Goal: Task Accomplishment & Management: Manage account settings

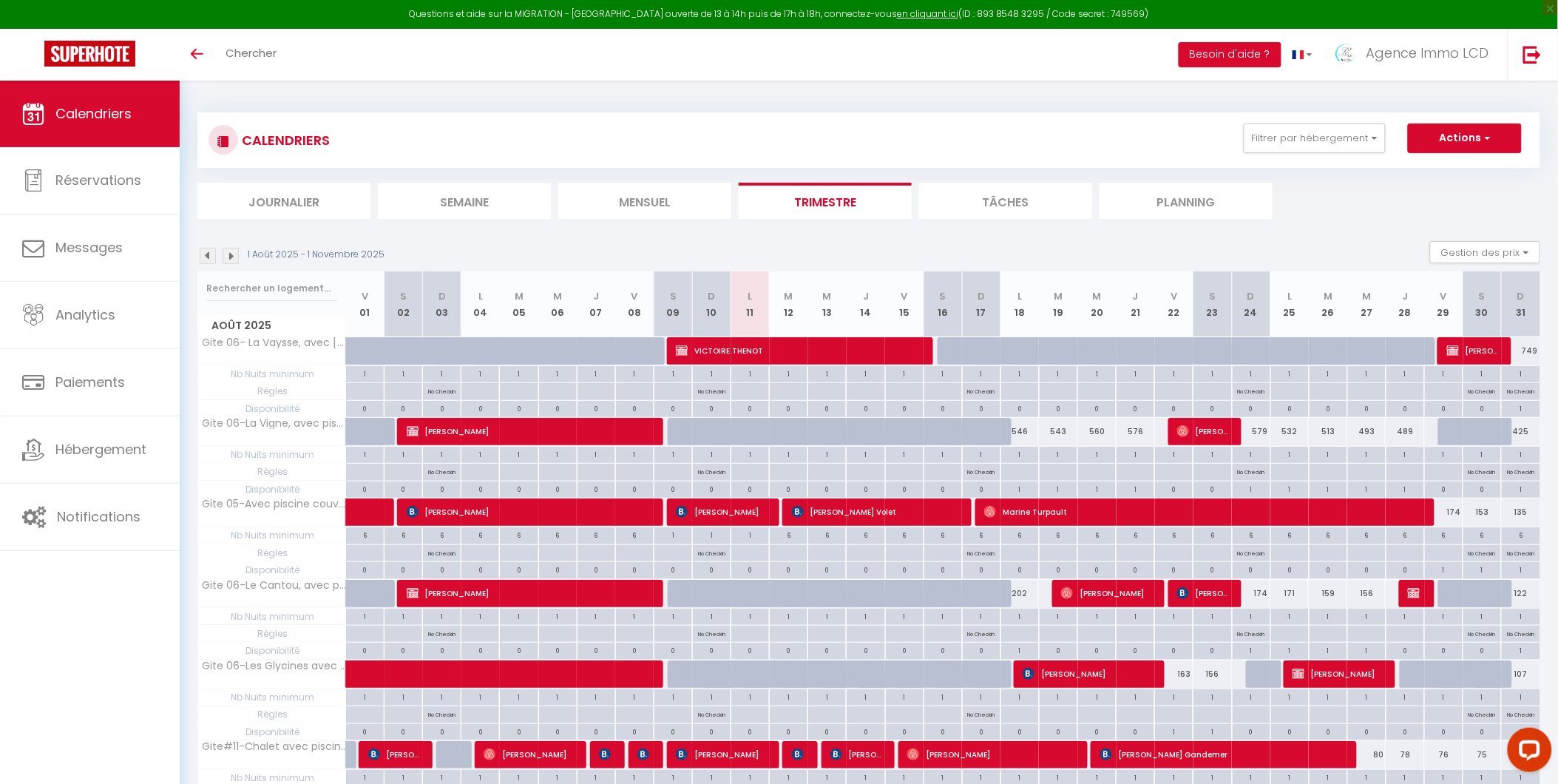
click at [232, 256] on img at bounding box center [230, 255] width 16 height 16
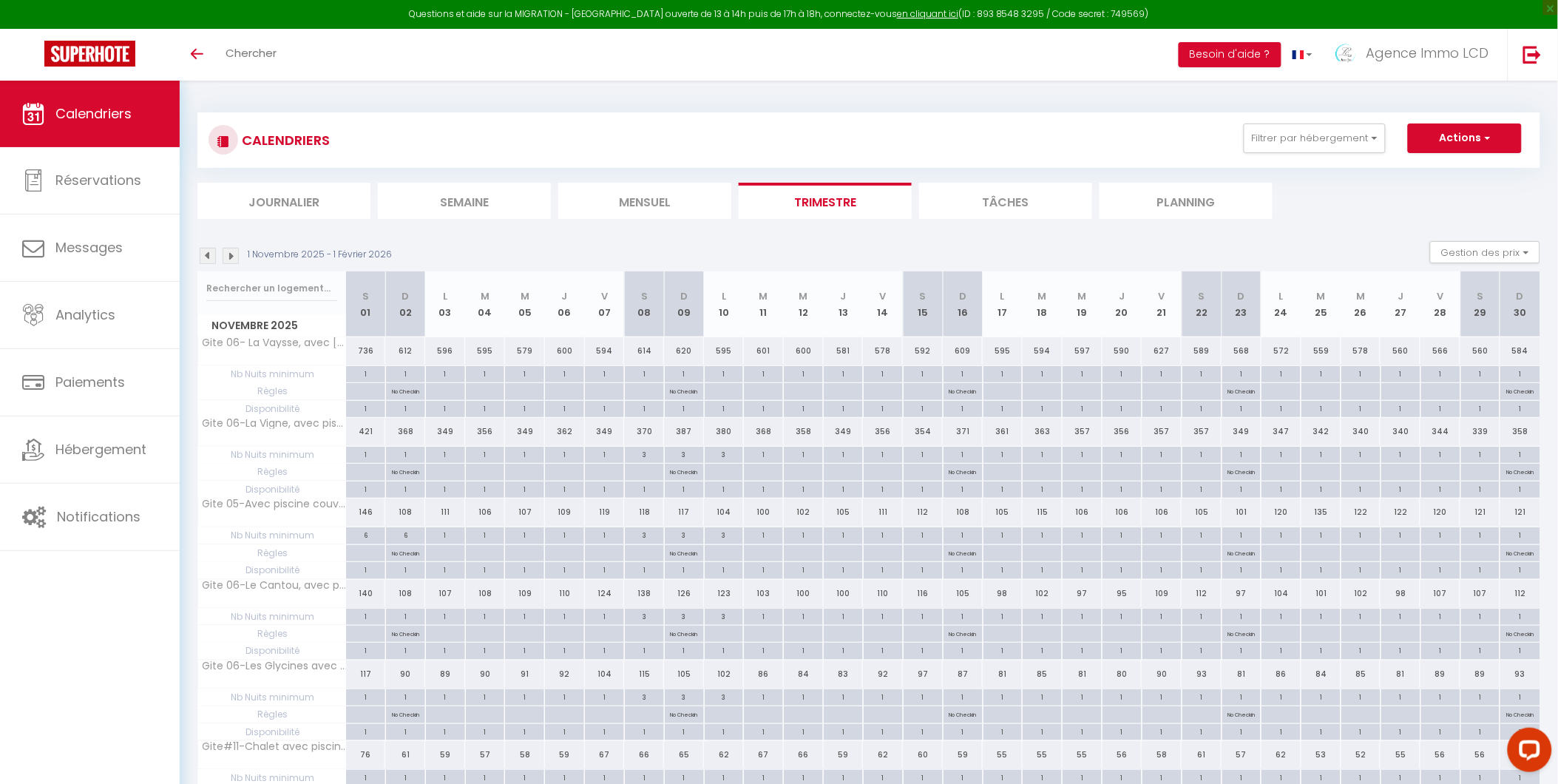
click at [233, 254] on img at bounding box center [230, 255] width 16 height 16
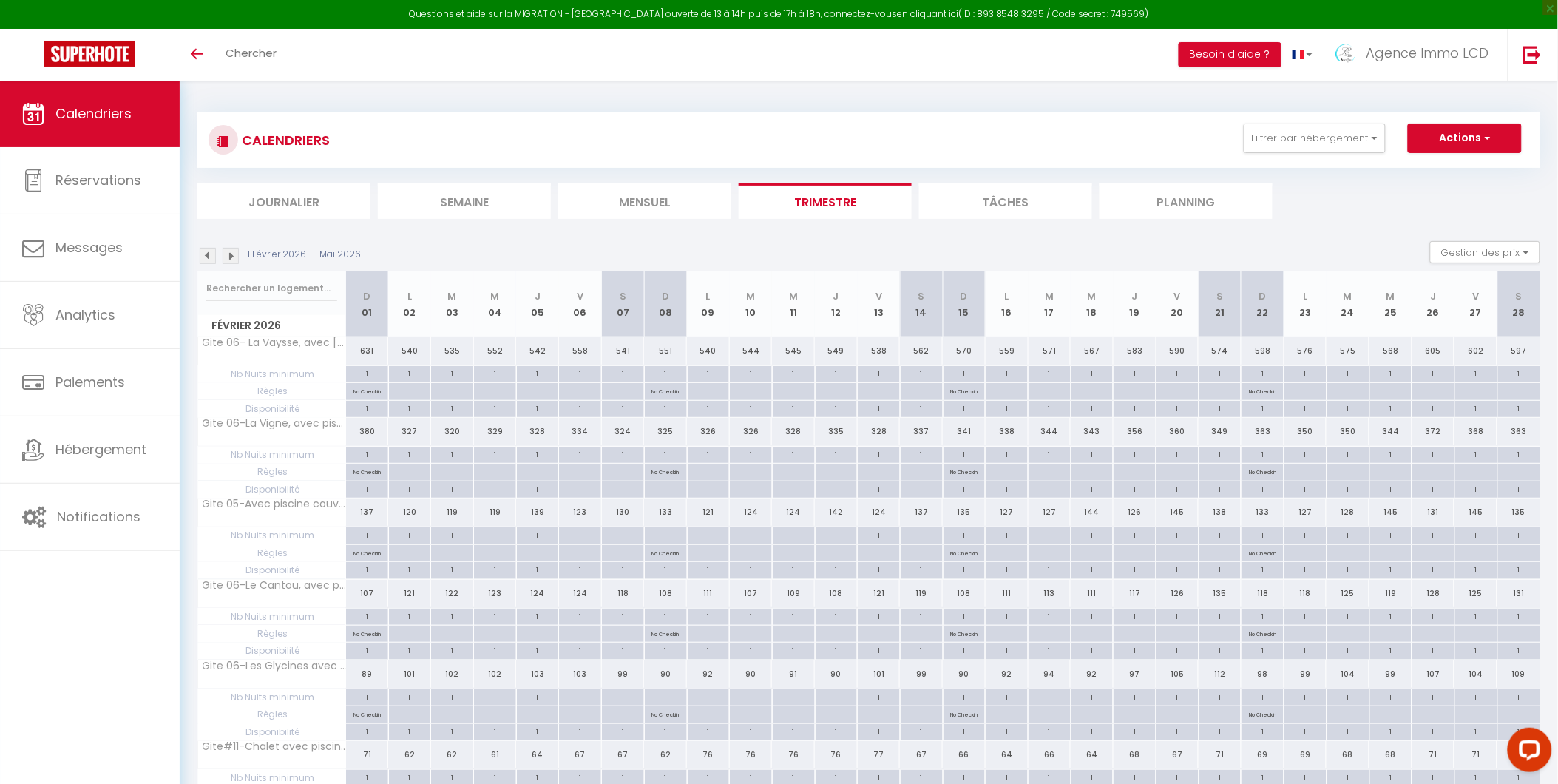
click at [232, 254] on img at bounding box center [230, 255] width 16 height 16
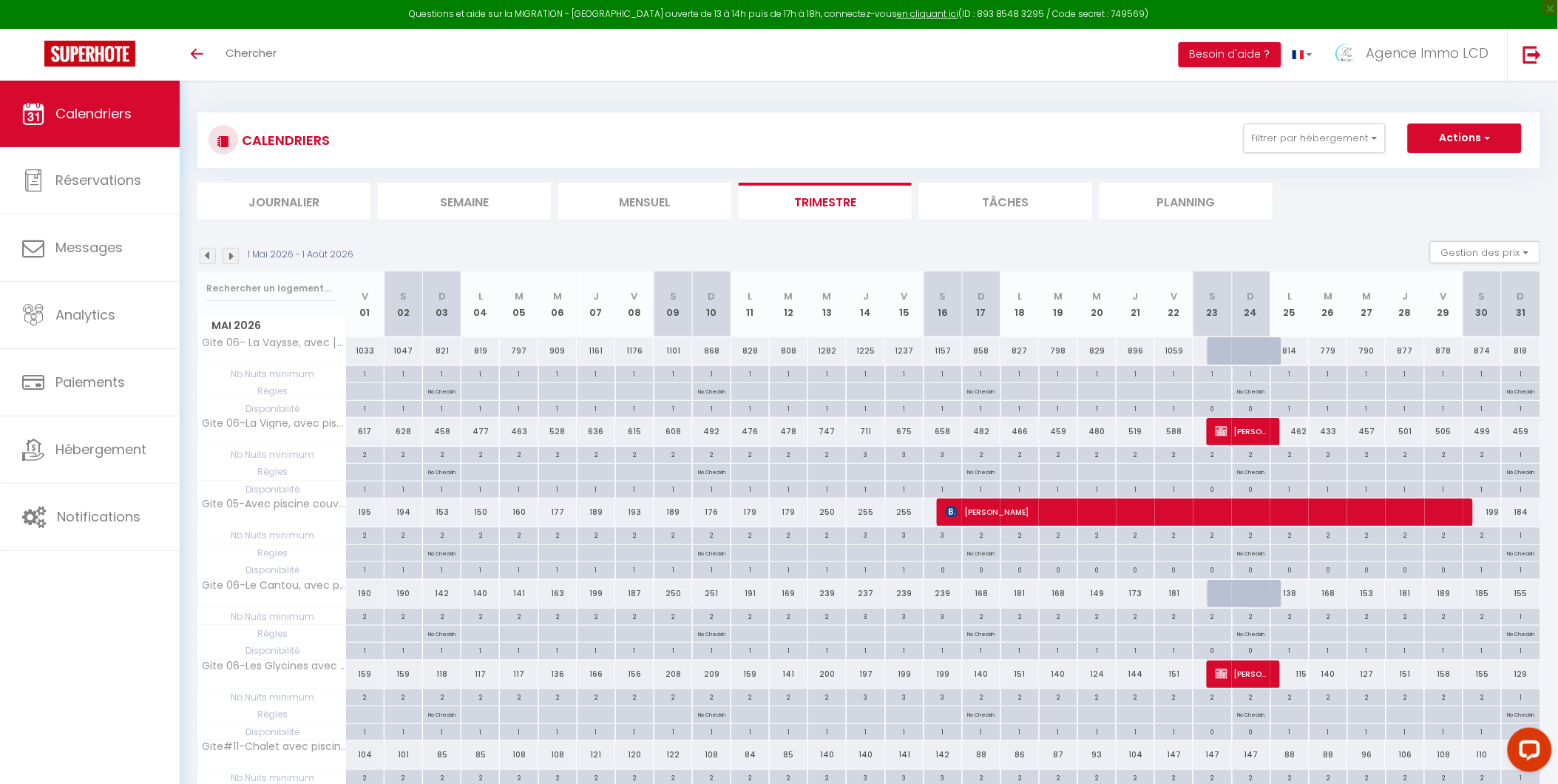
click at [210, 254] on img at bounding box center [208, 255] width 16 height 16
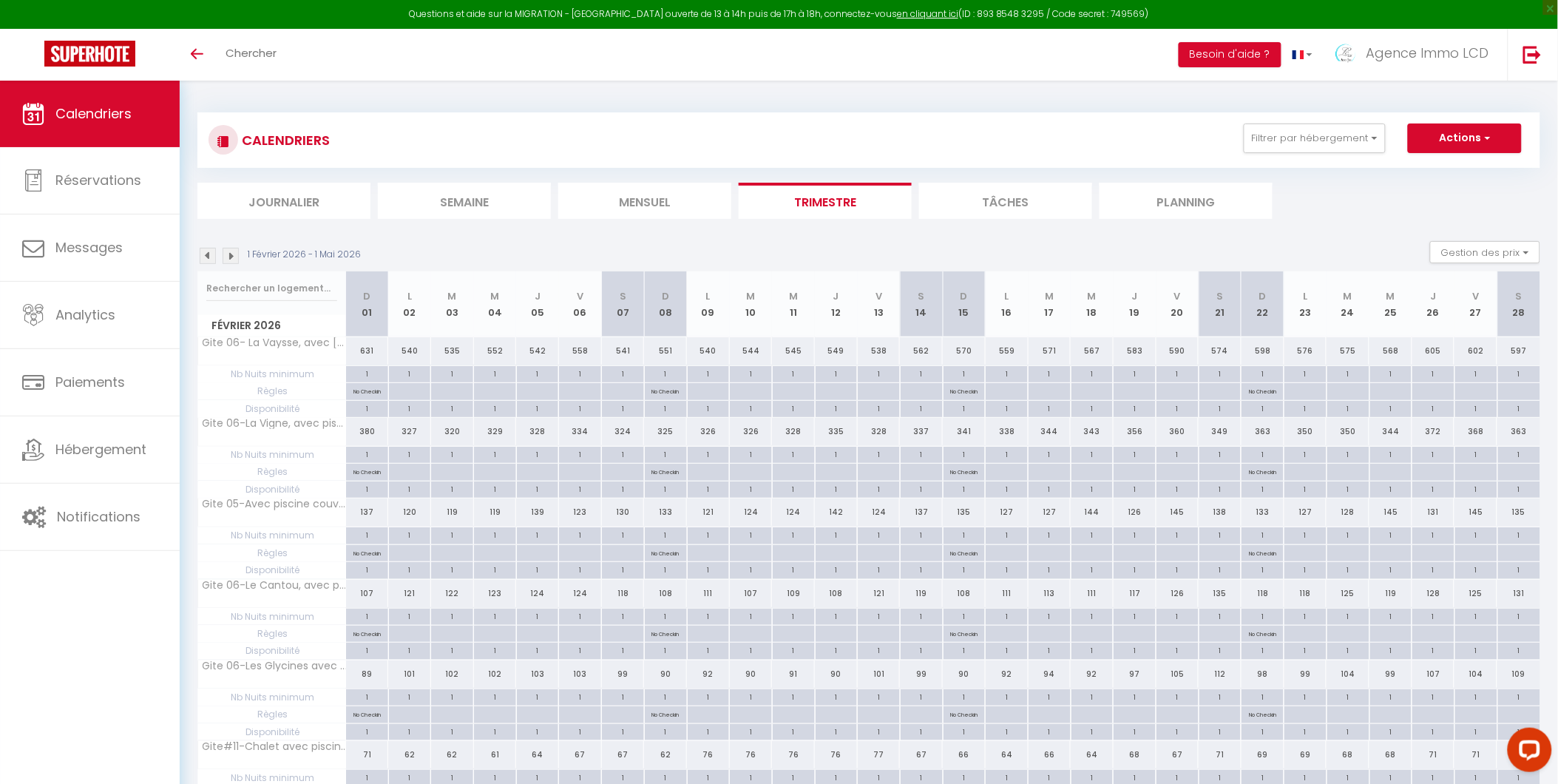
click at [233, 256] on img at bounding box center [230, 255] width 16 height 16
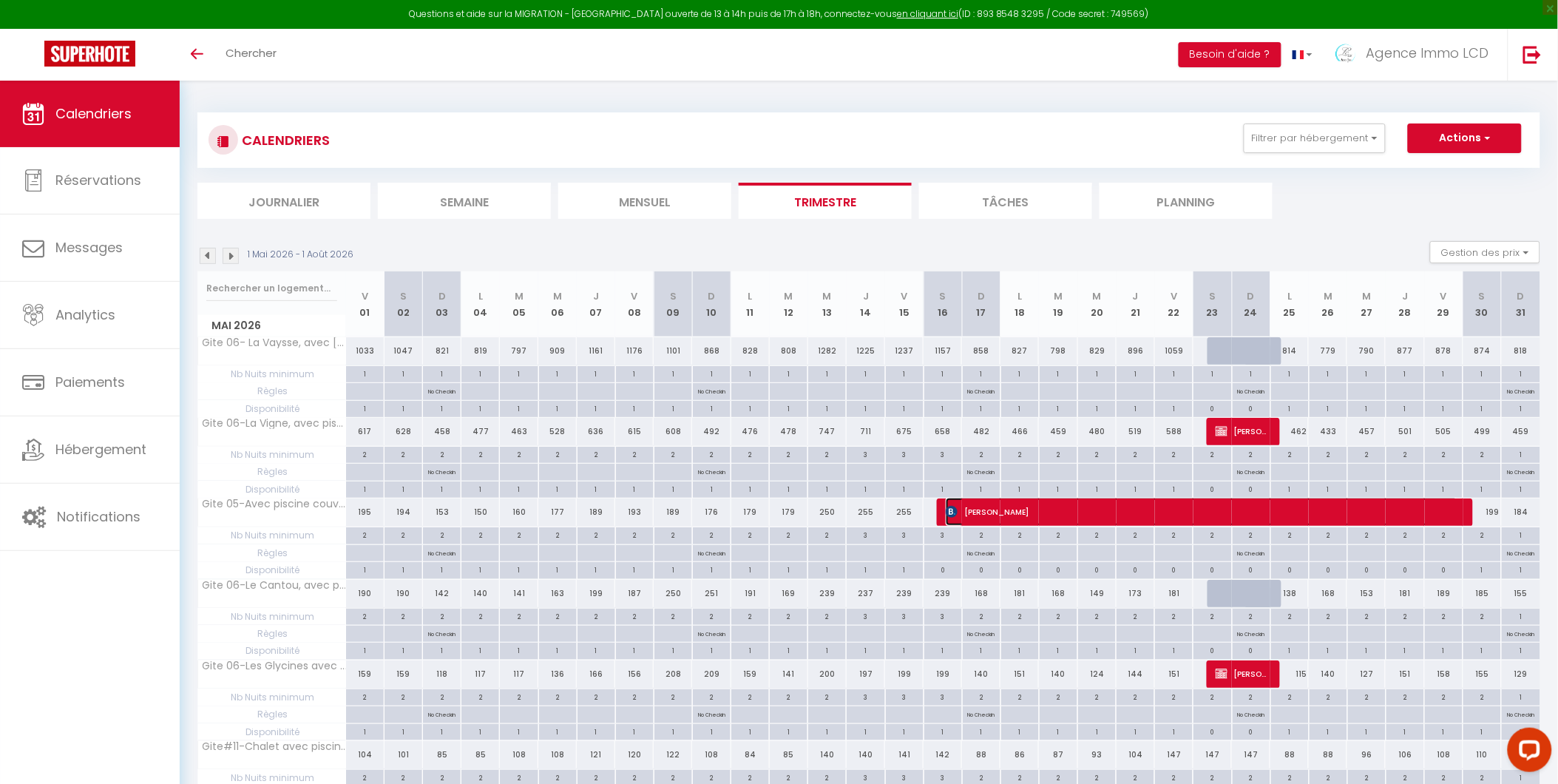
click at [1217, 503] on span "[PERSON_NAME]" at bounding box center [1202, 511] width 513 height 28
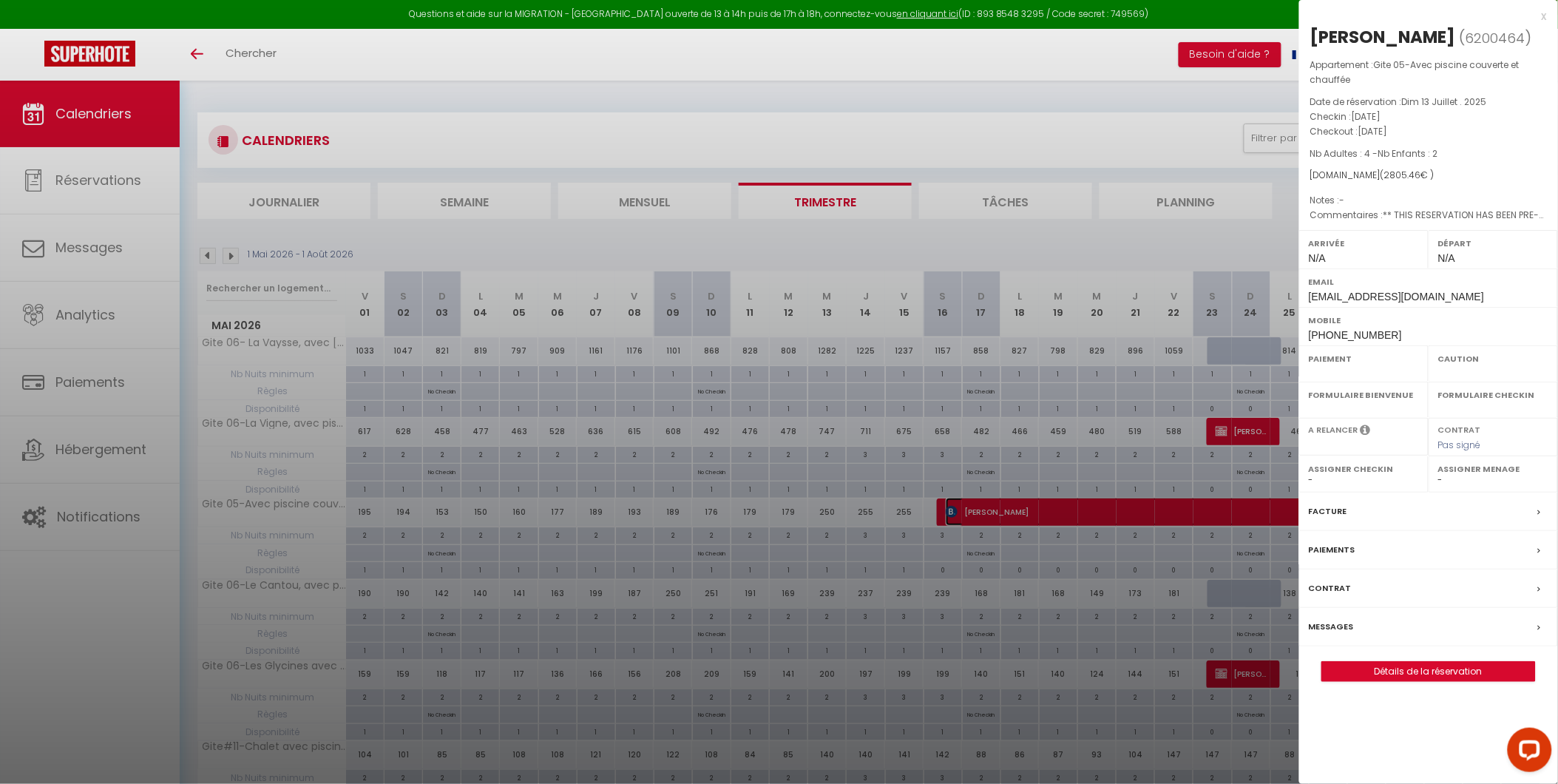
select select "OK"
select select "0"
select select "1"
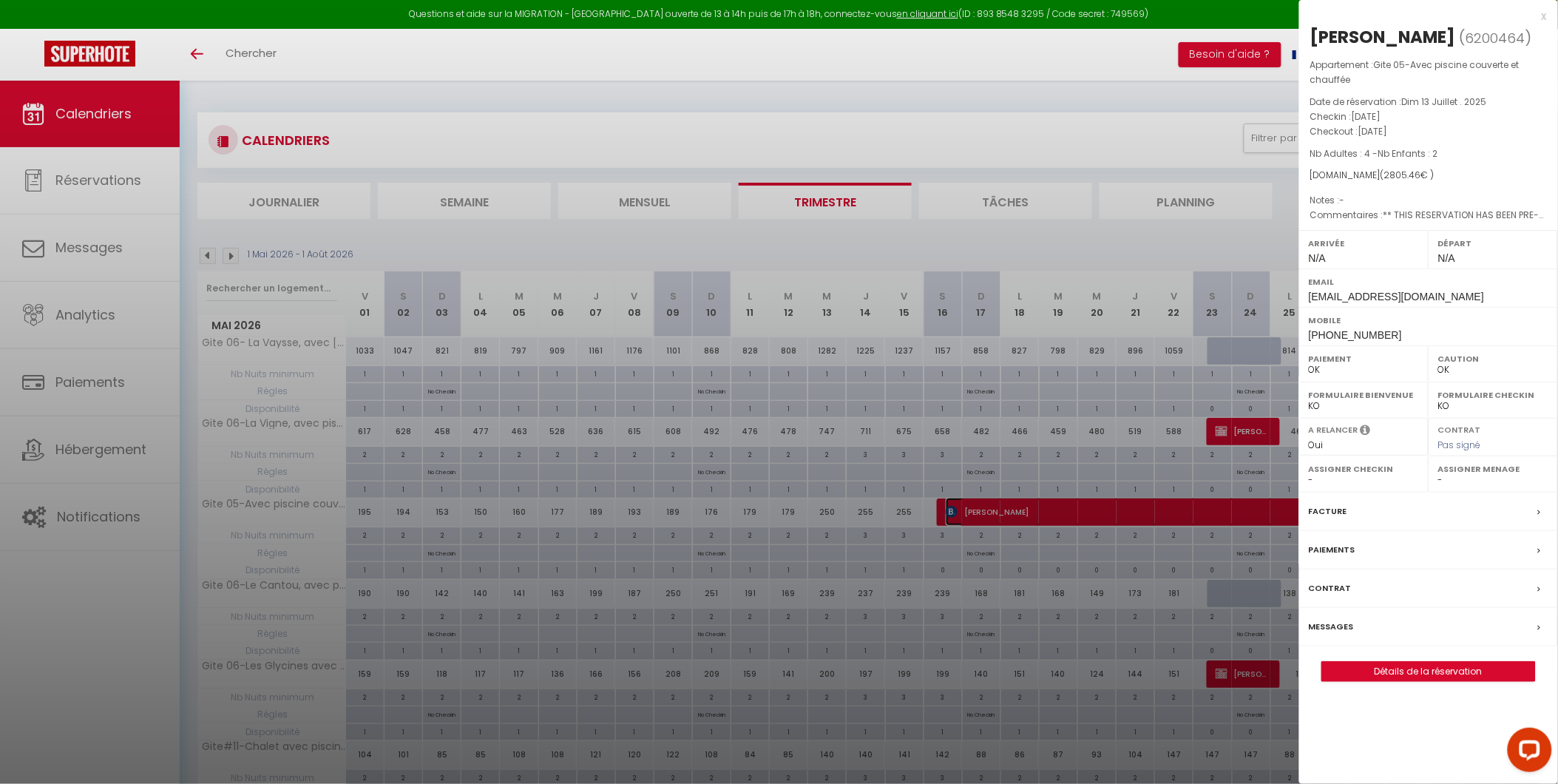
select select
select select "39240"
click at [944, 130] on div at bounding box center [779, 392] width 1558 height 784
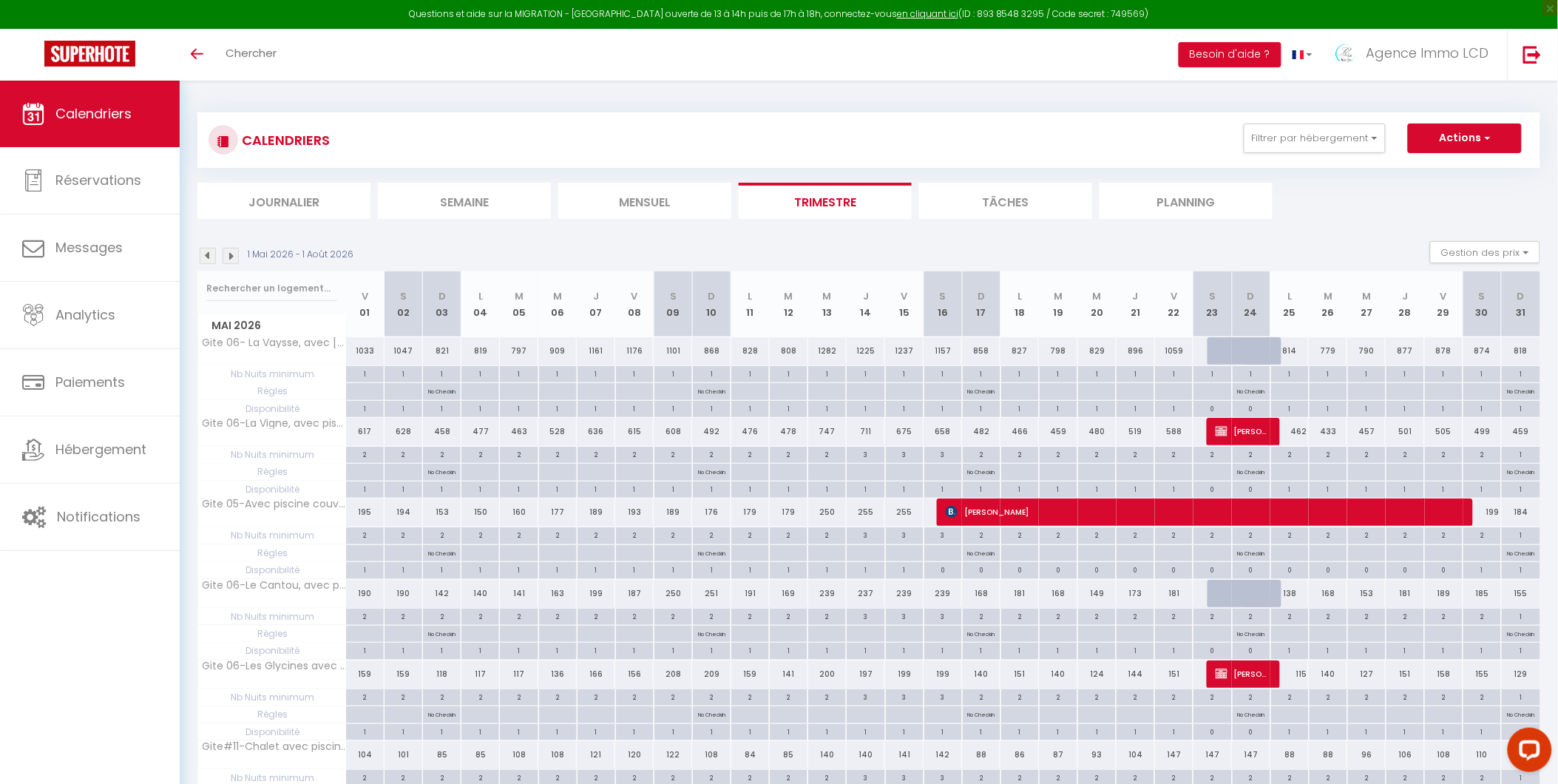
click at [210, 254] on img at bounding box center [208, 255] width 16 height 16
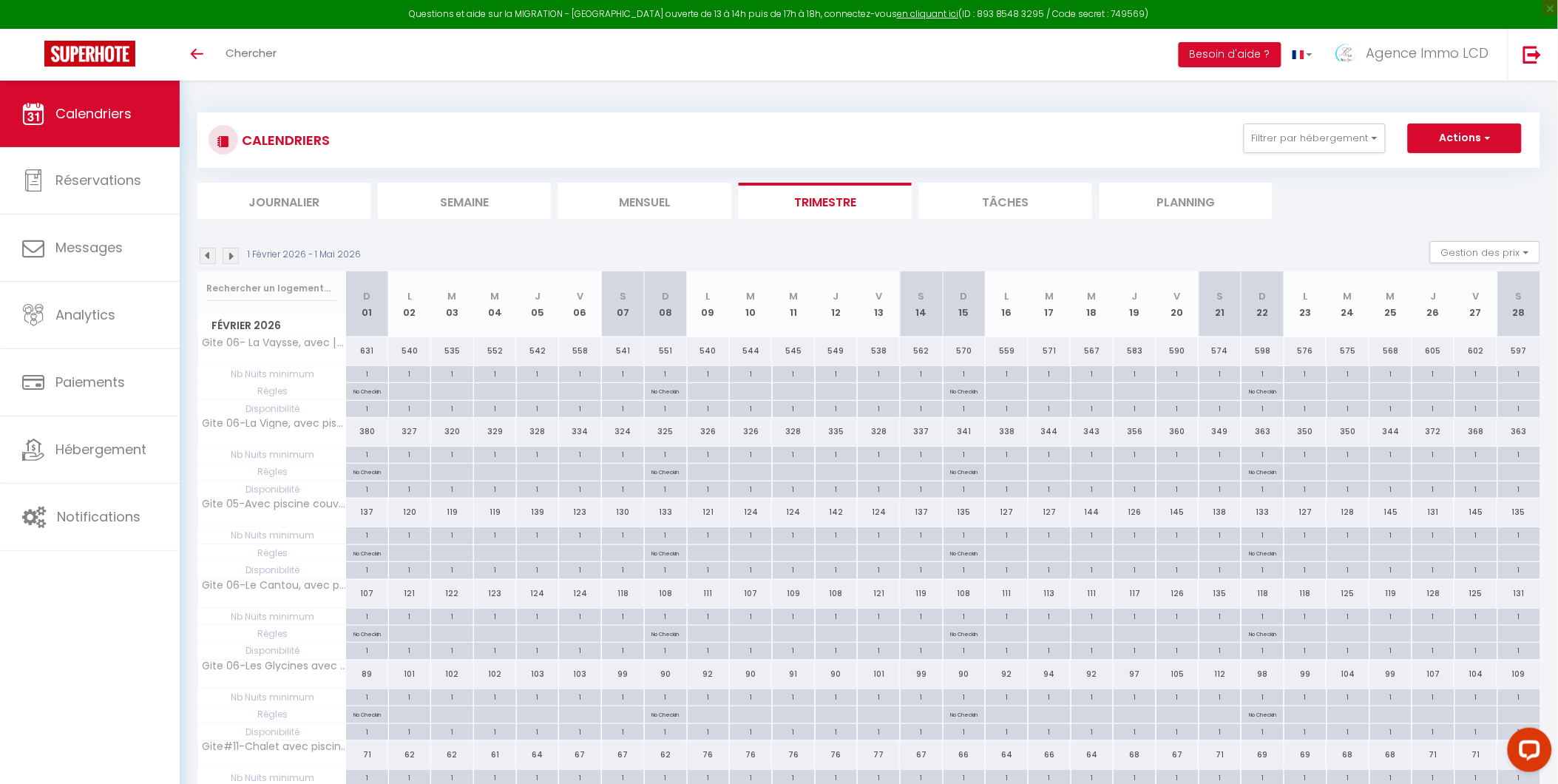
click at [210, 254] on img at bounding box center [208, 255] width 16 height 16
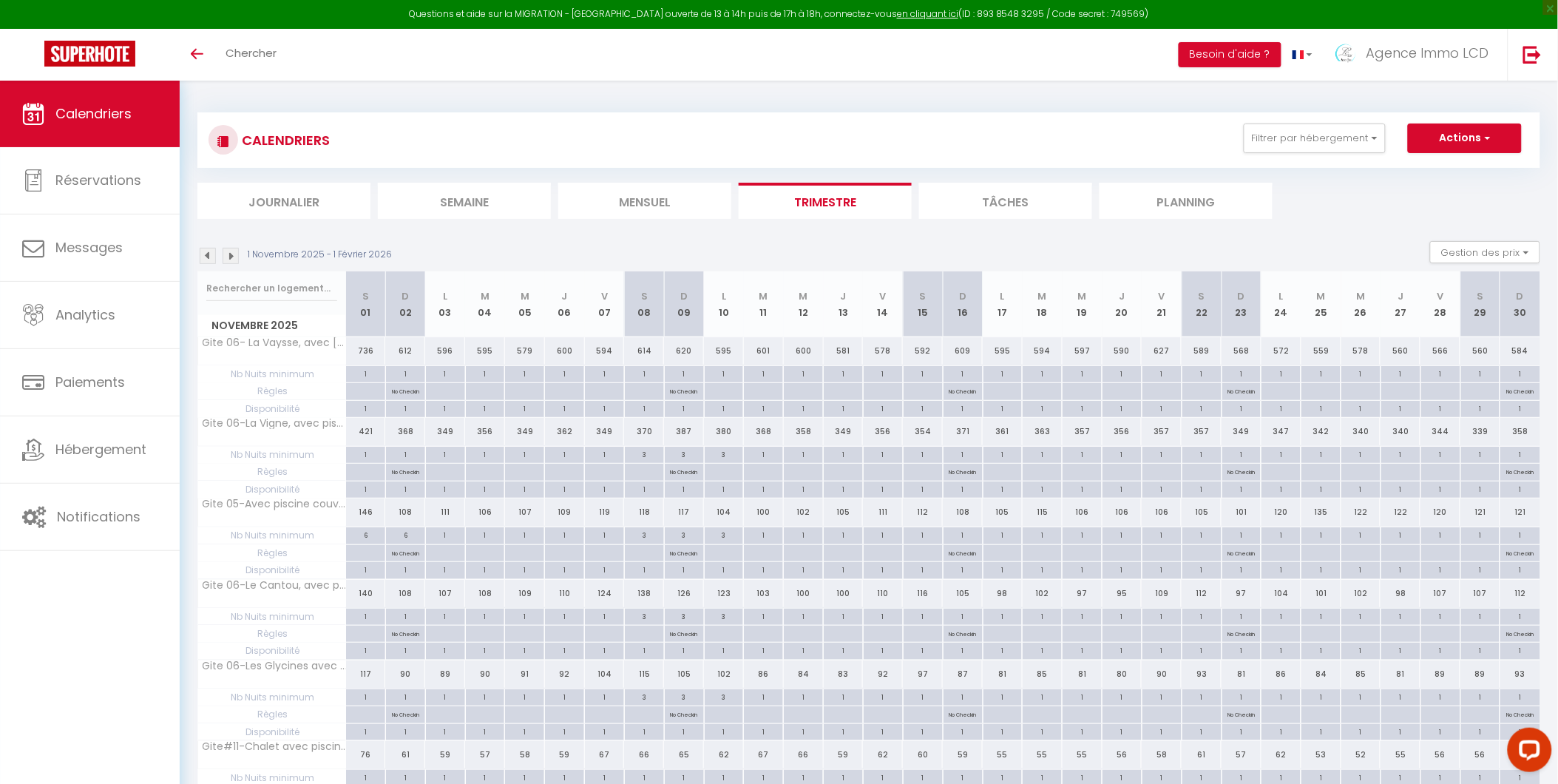
click at [210, 256] on img at bounding box center [208, 255] width 16 height 16
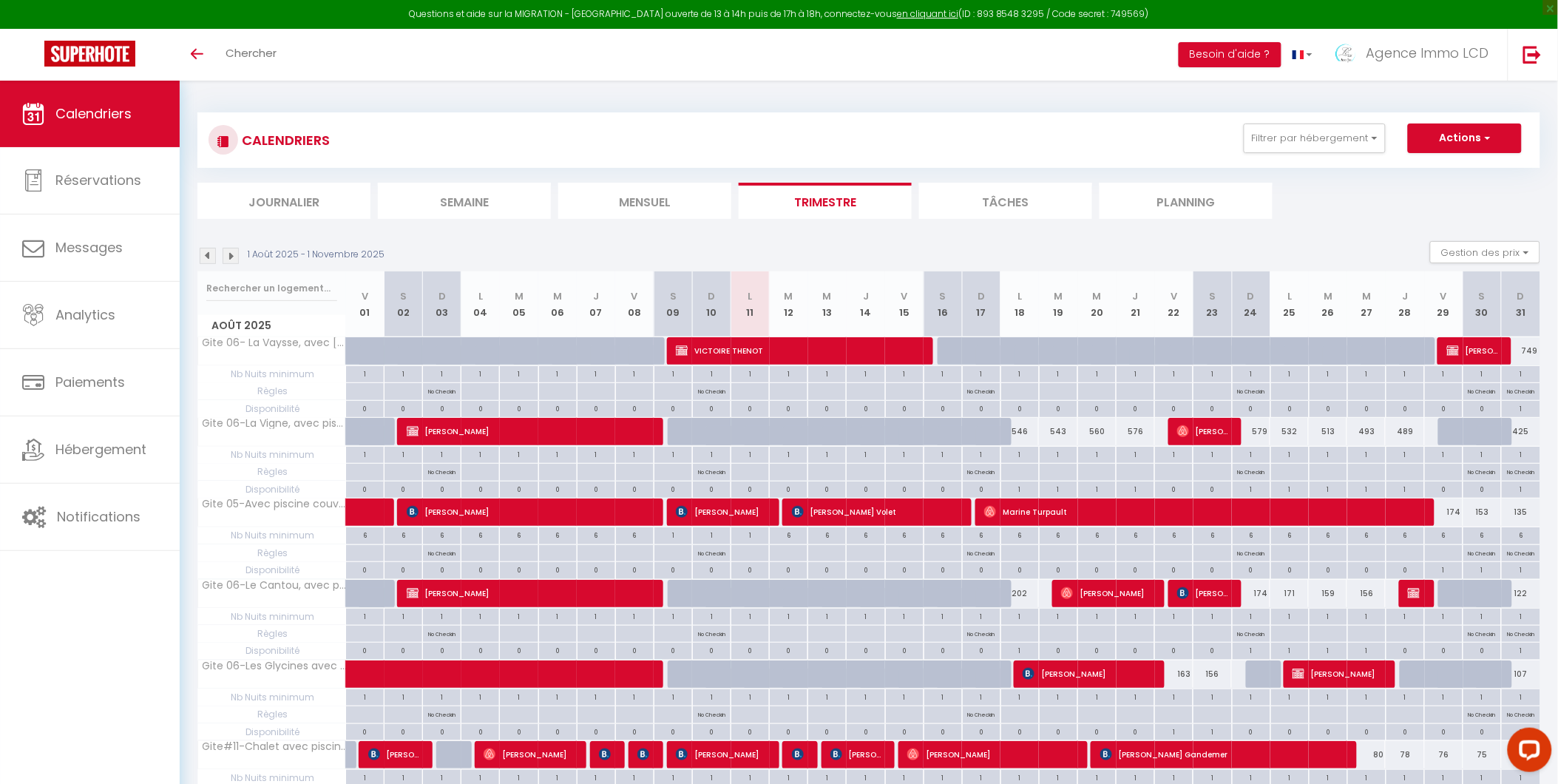
scroll to position [82, 0]
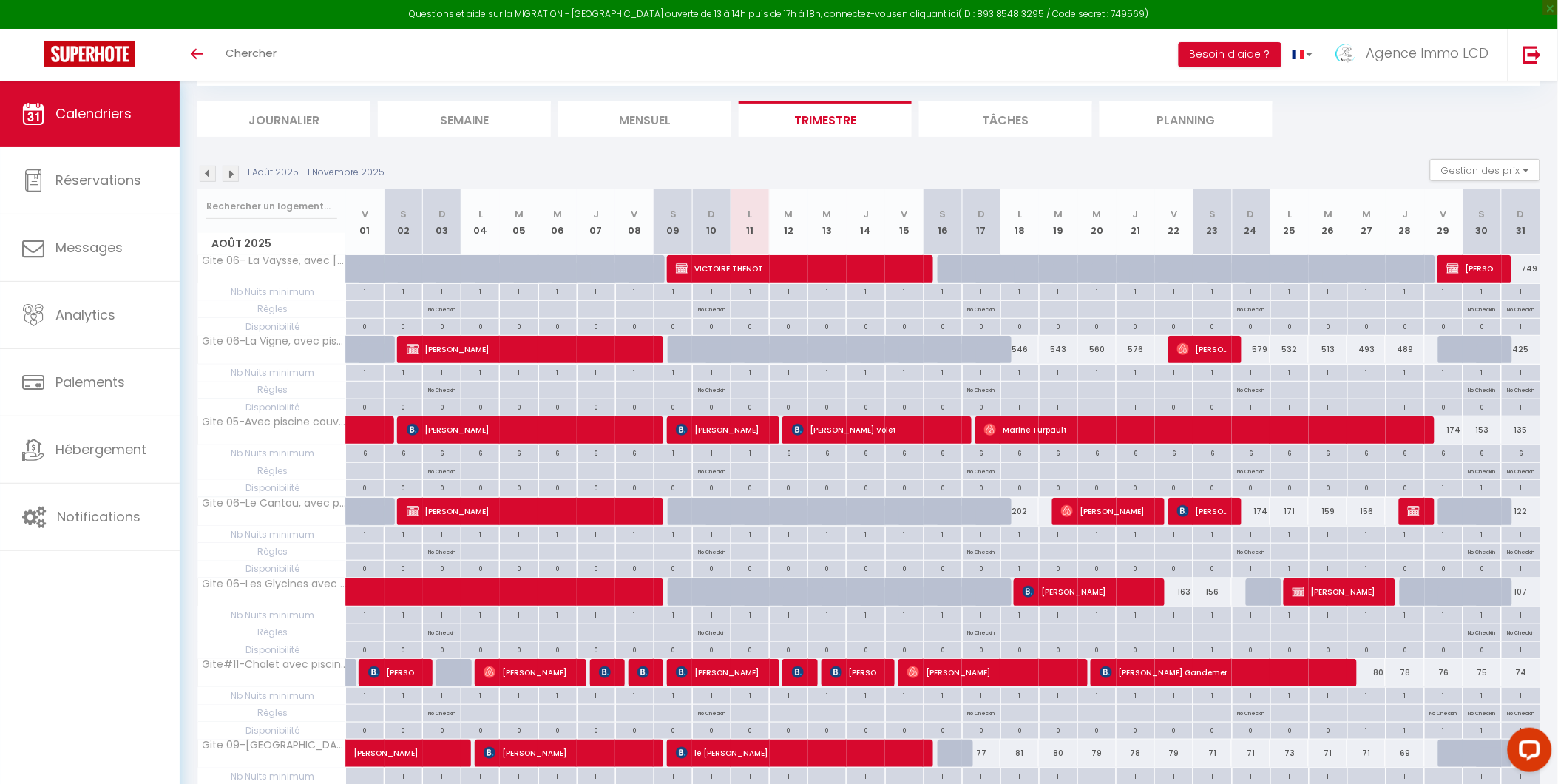
click at [202, 173] on img at bounding box center [208, 173] width 16 height 16
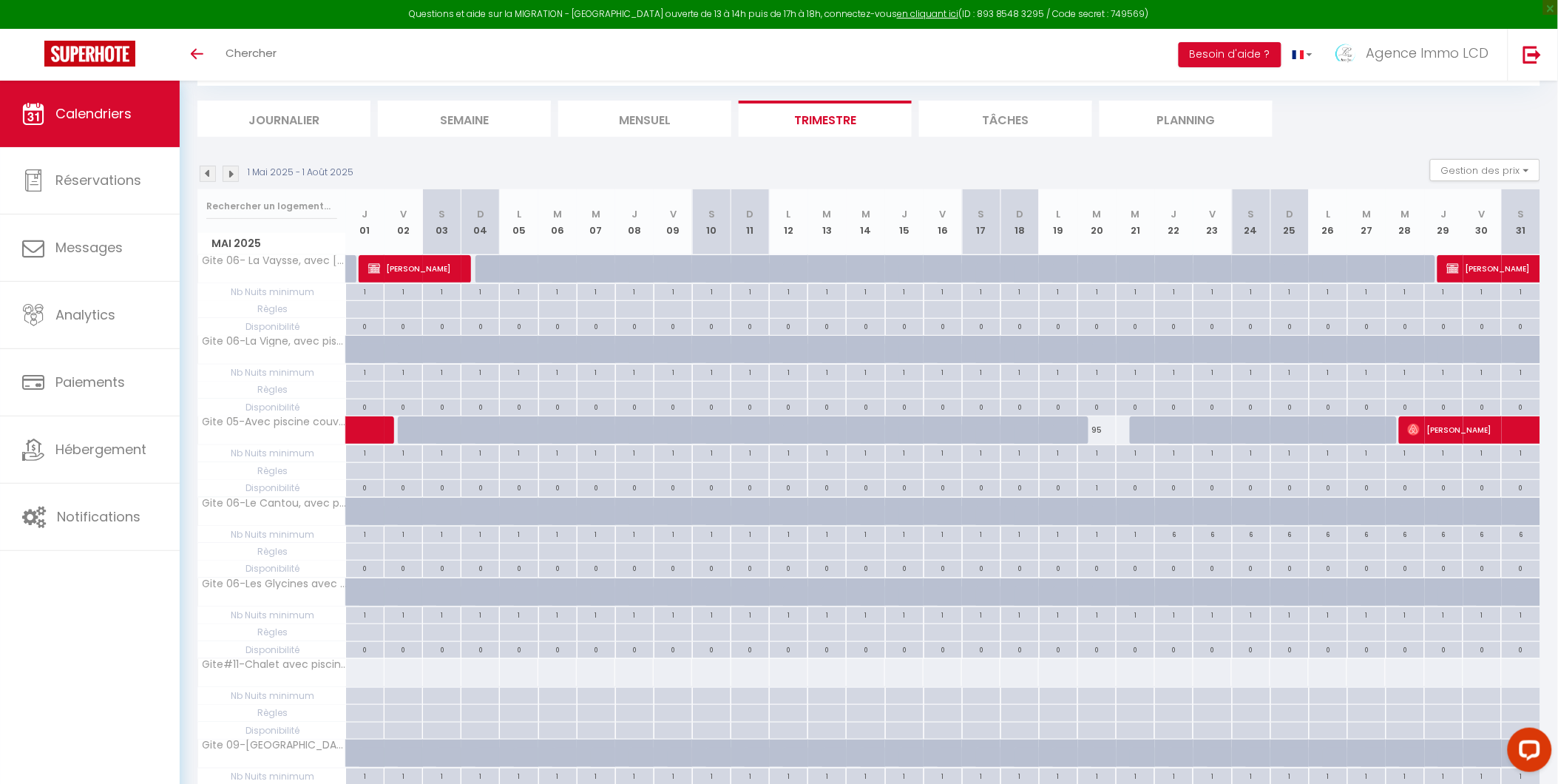
click at [634, 113] on li "Mensuel" at bounding box center [645, 119] width 173 height 37
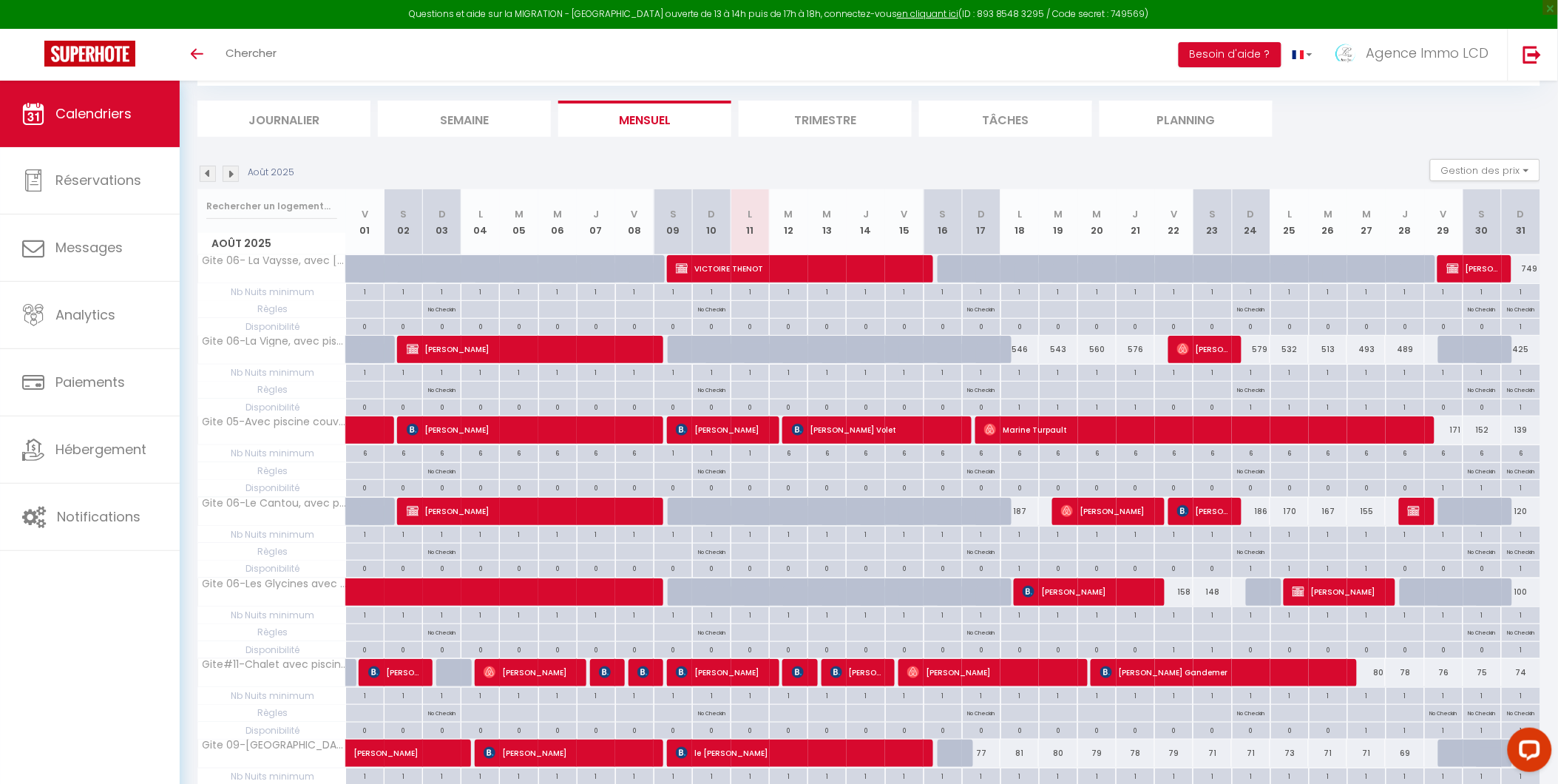
click at [204, 168] on img at bounding box center [208, 173] width 16 height 16
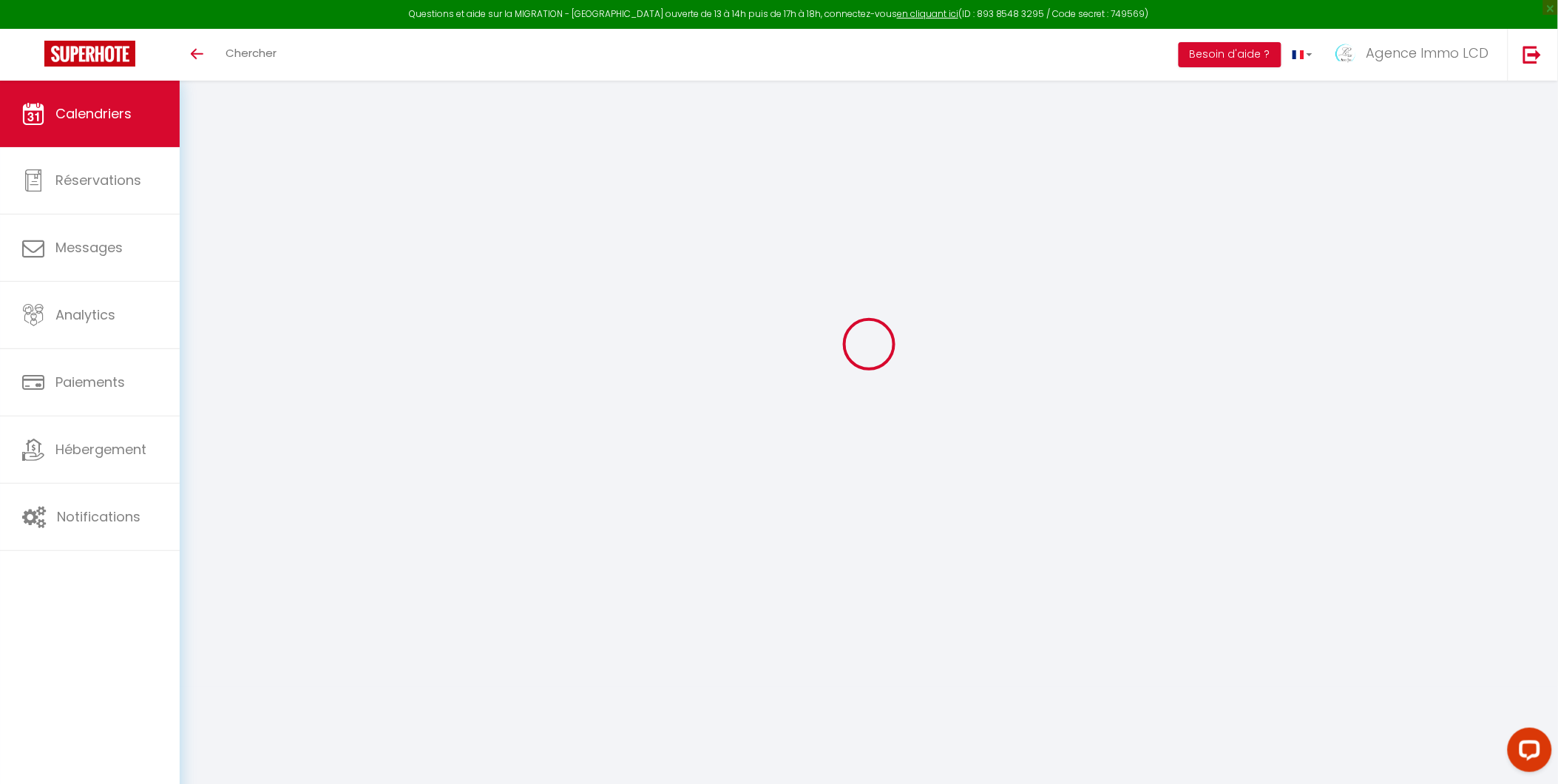
select select
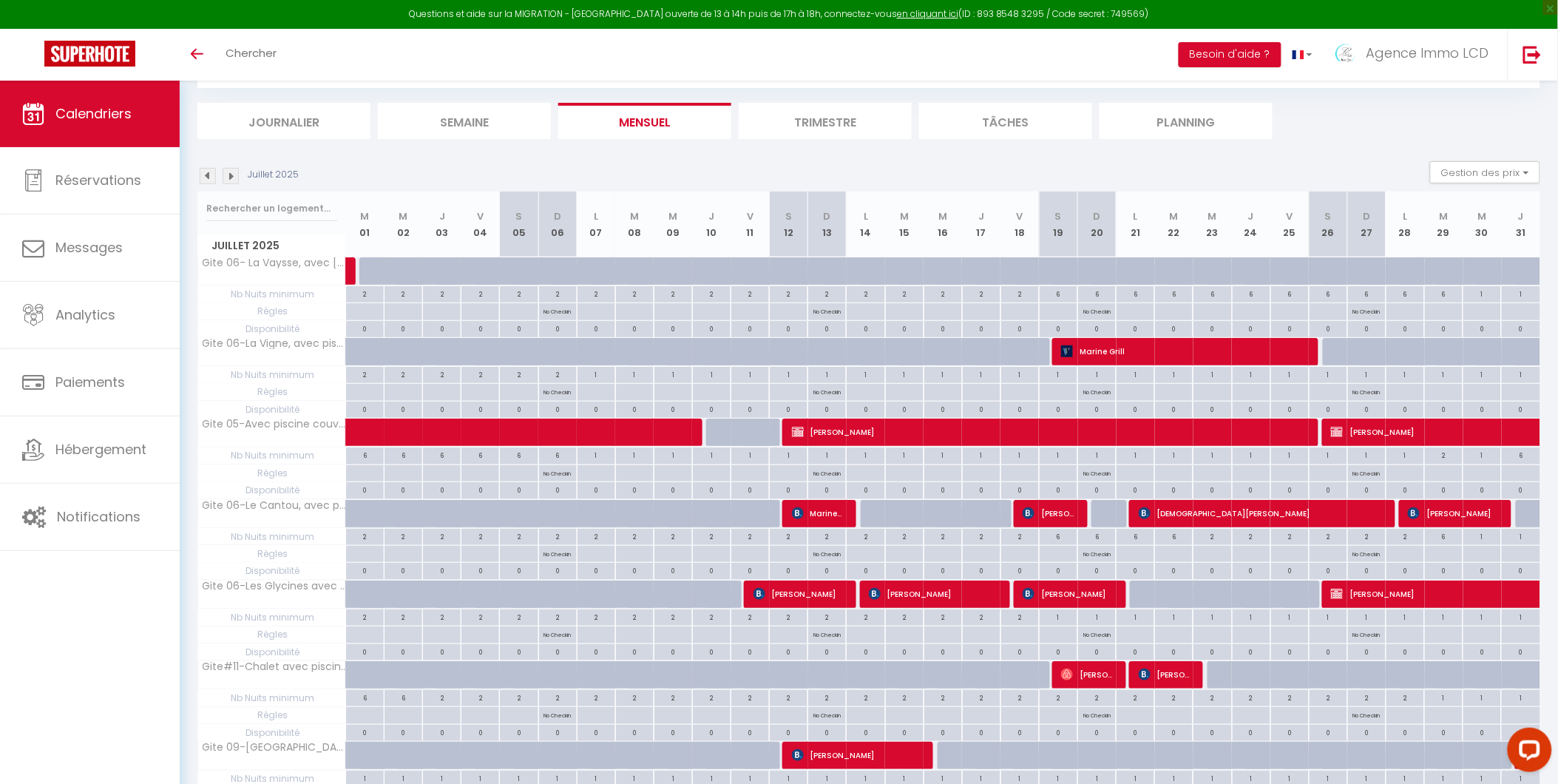
scroll to position [82, 0]
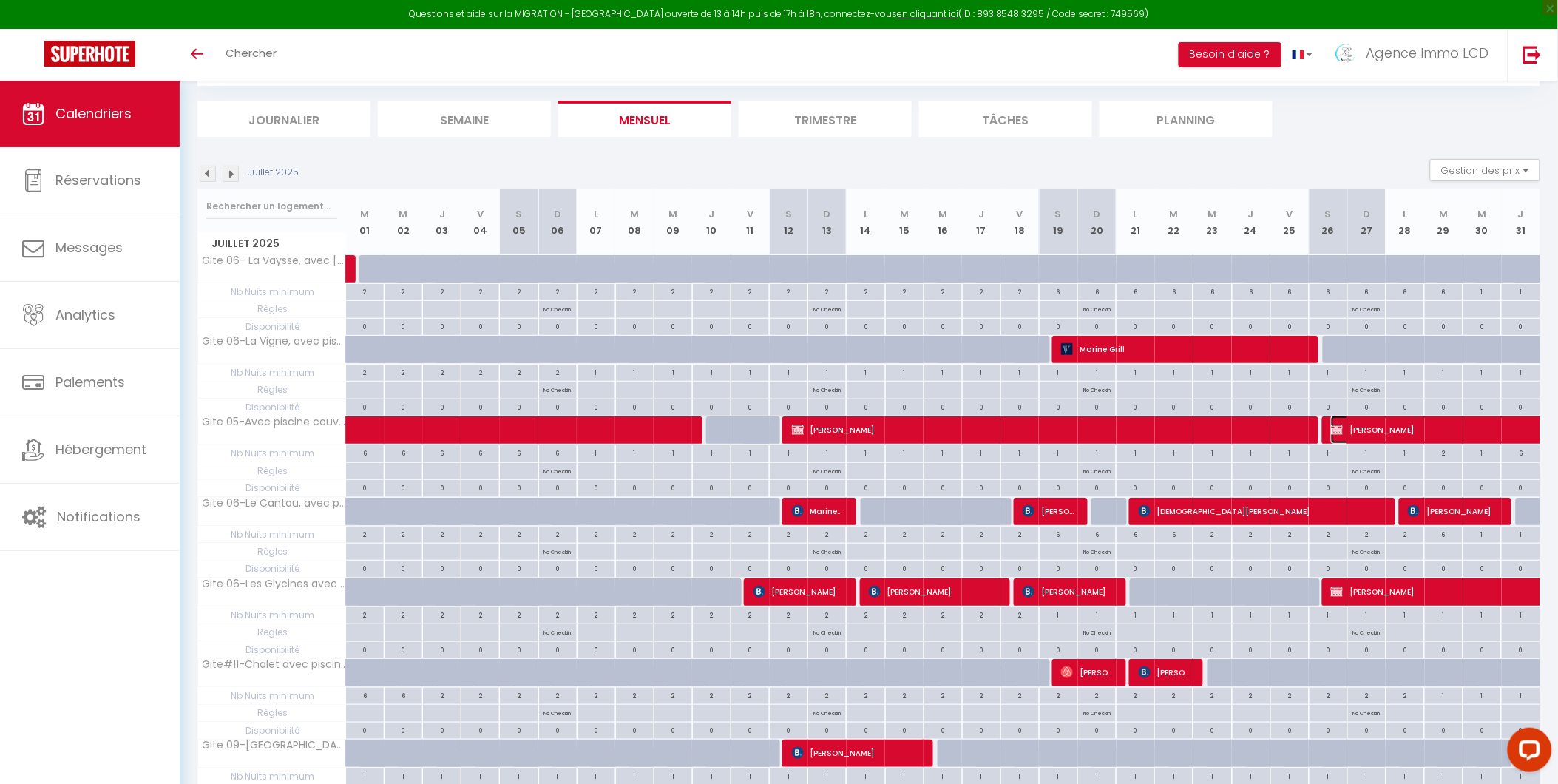
click at [1400, 432] on span "WILLIAM GUERIN" at bounding box center [1449, 429] width 238 height 28
select select "OK"
select select "0"
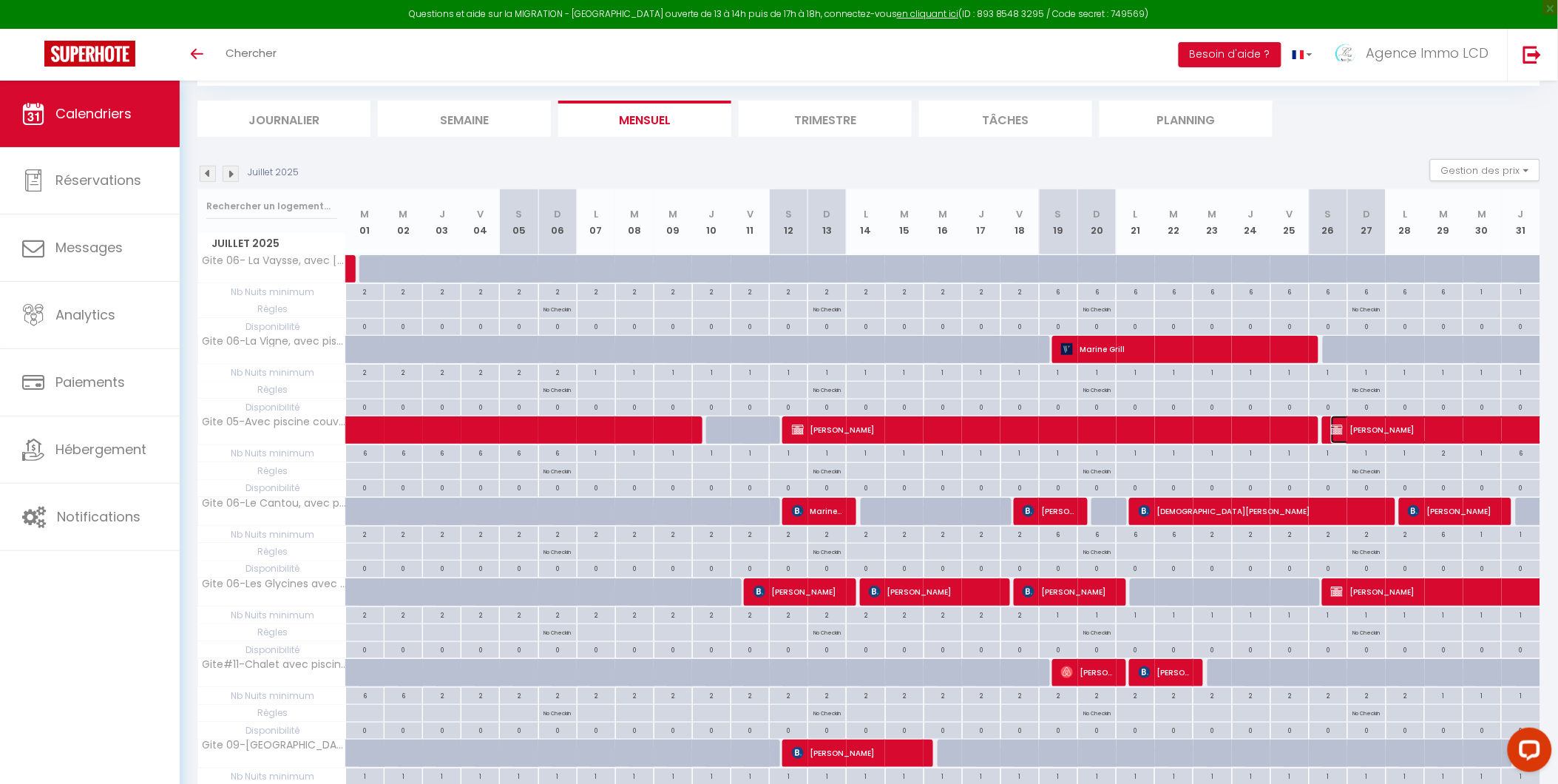
select select "1"
select select
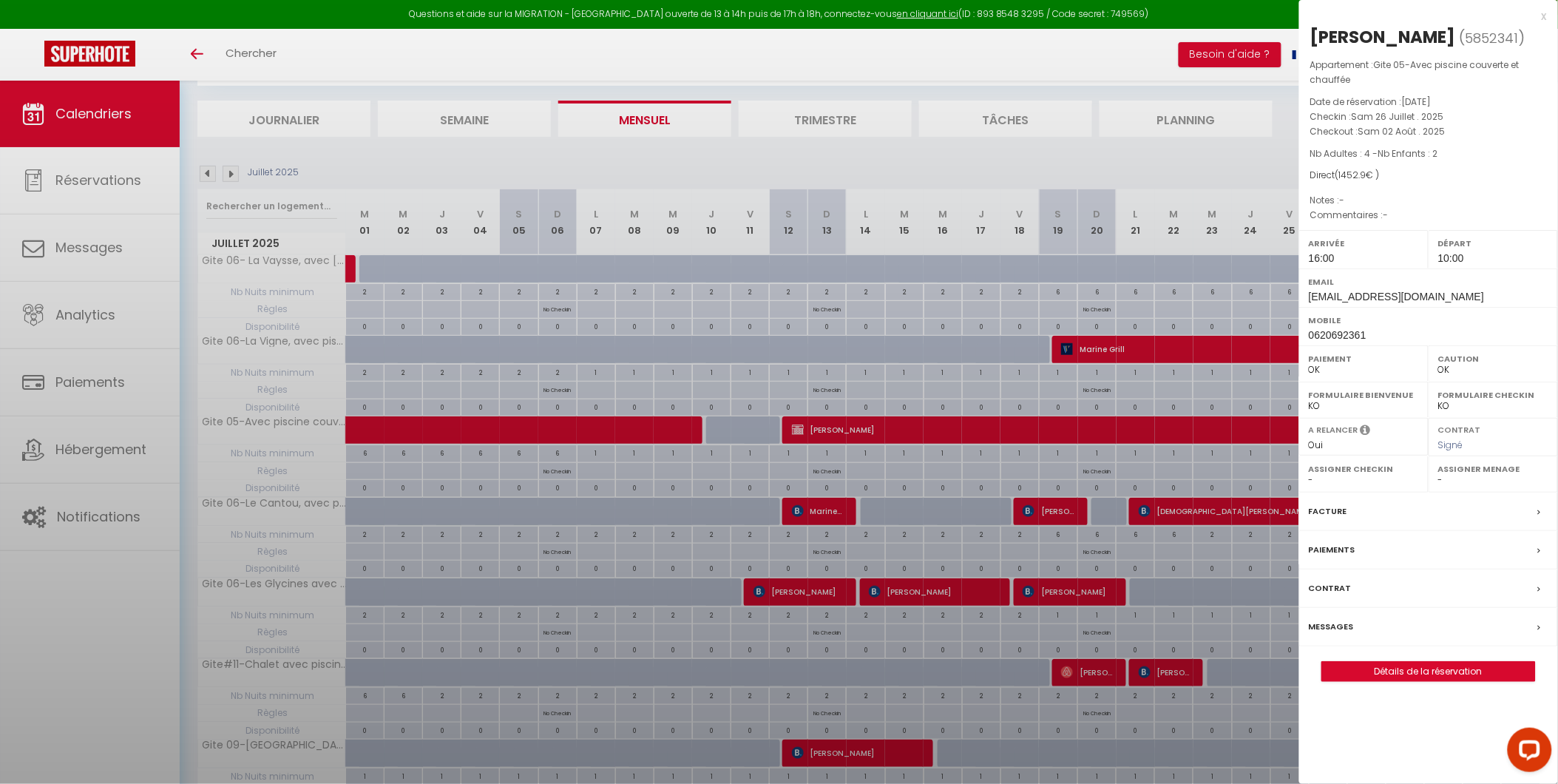
select select "50250"
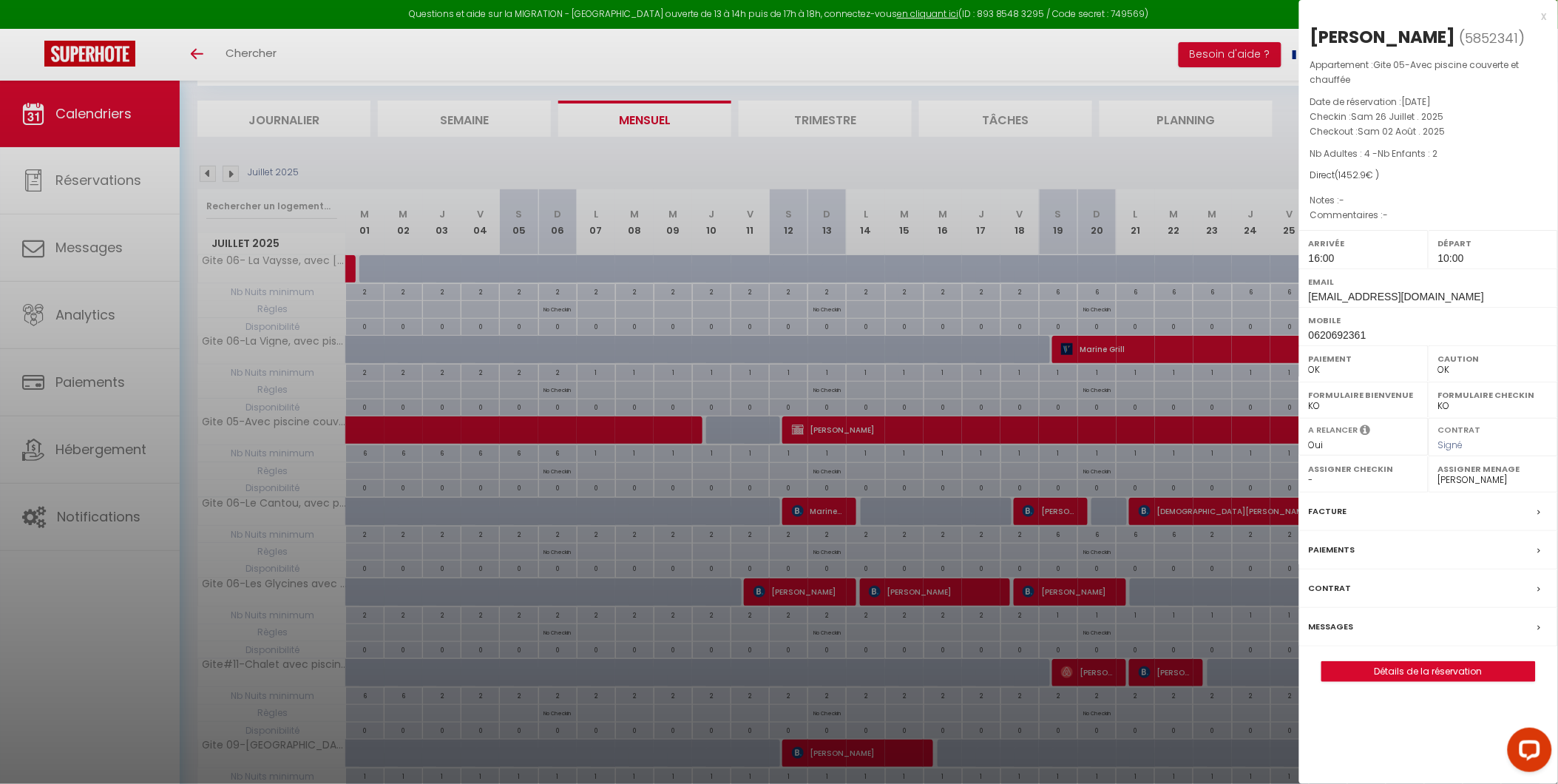
click at [1543, 17] on div "x" at bounding box center [1422, 16] width 247 height 17
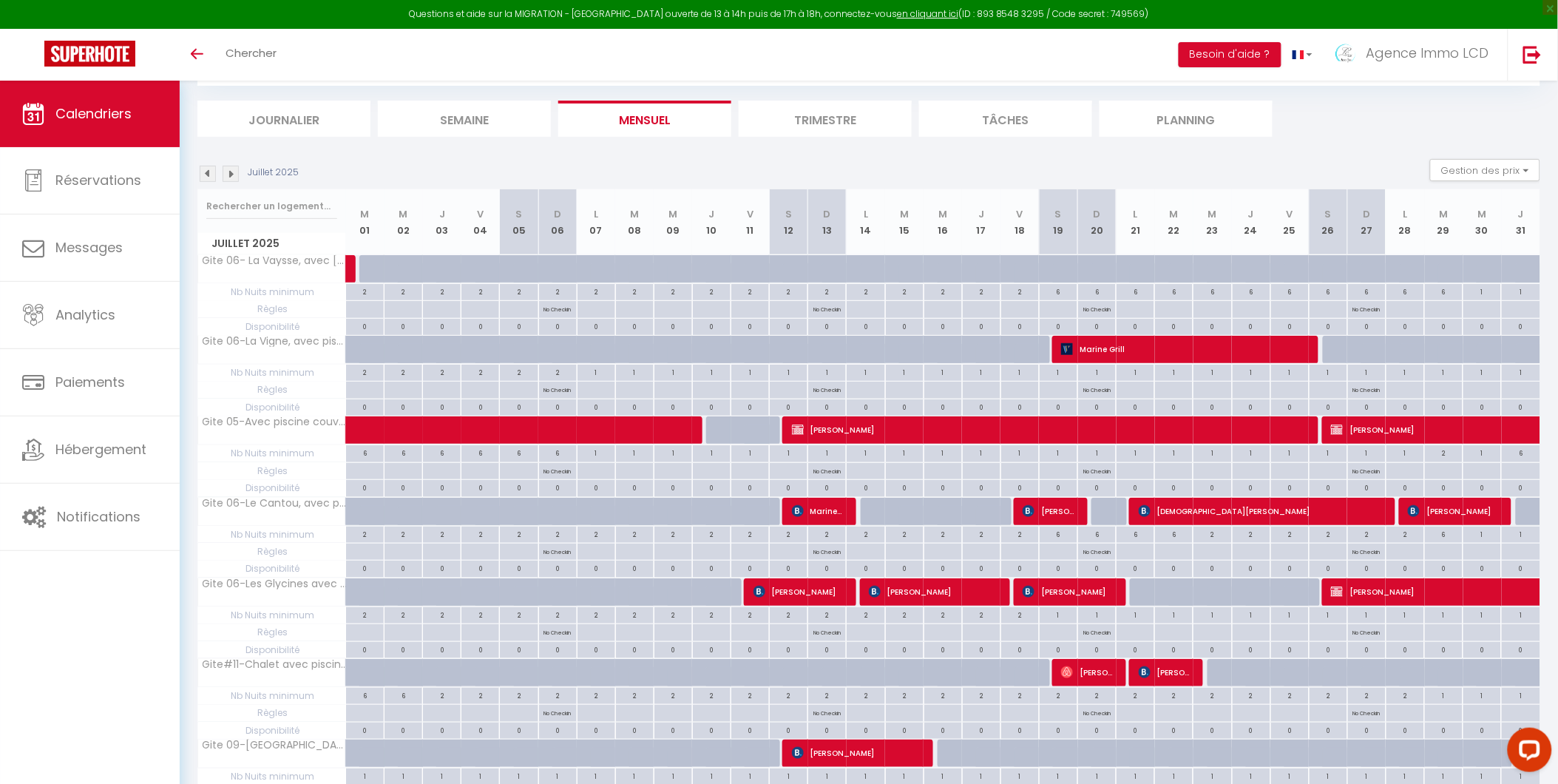
click at [230, 174] on img at bounding box center [230, 173] width 16 height 16
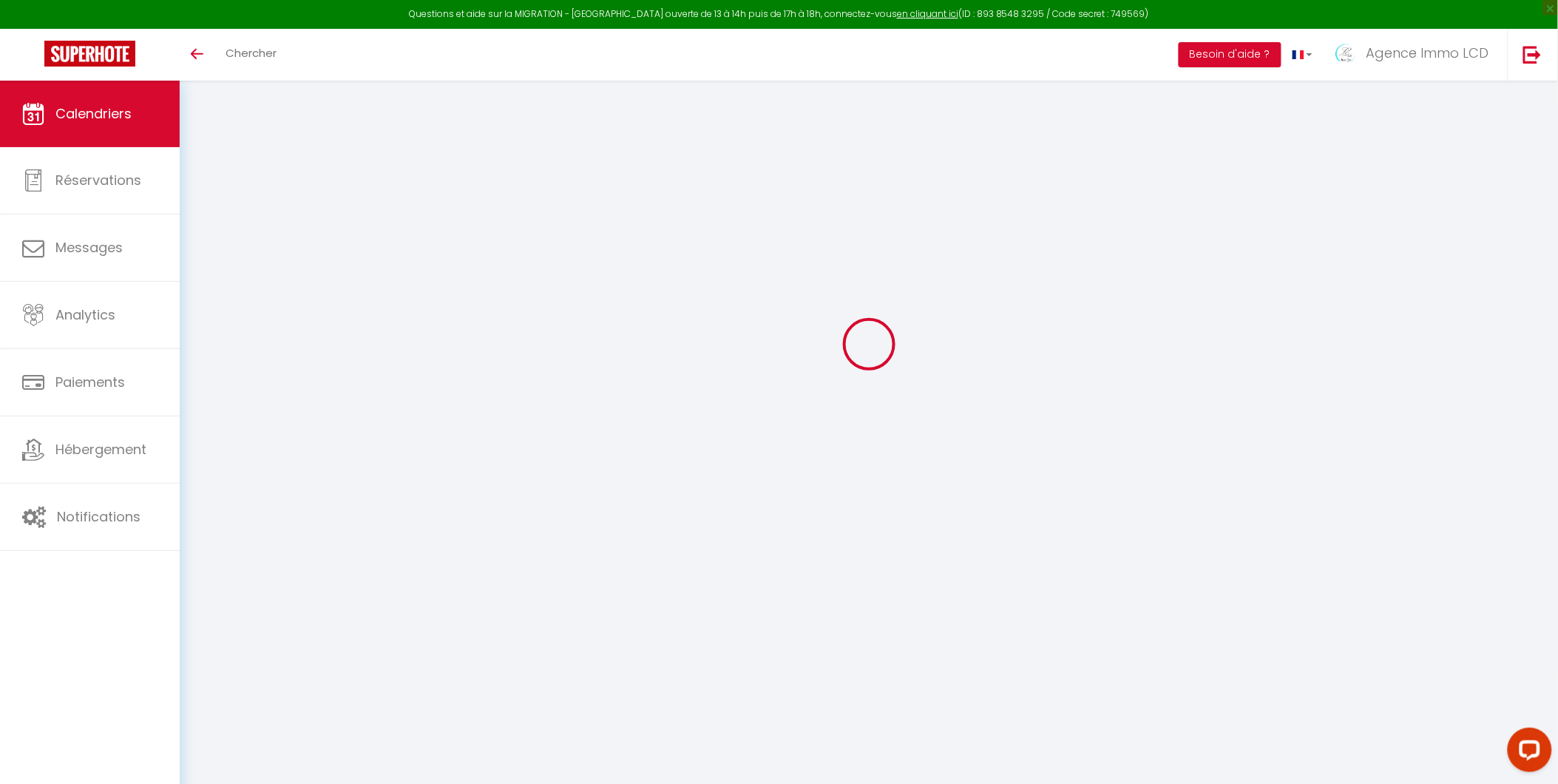
select select "0"
select select "50250"
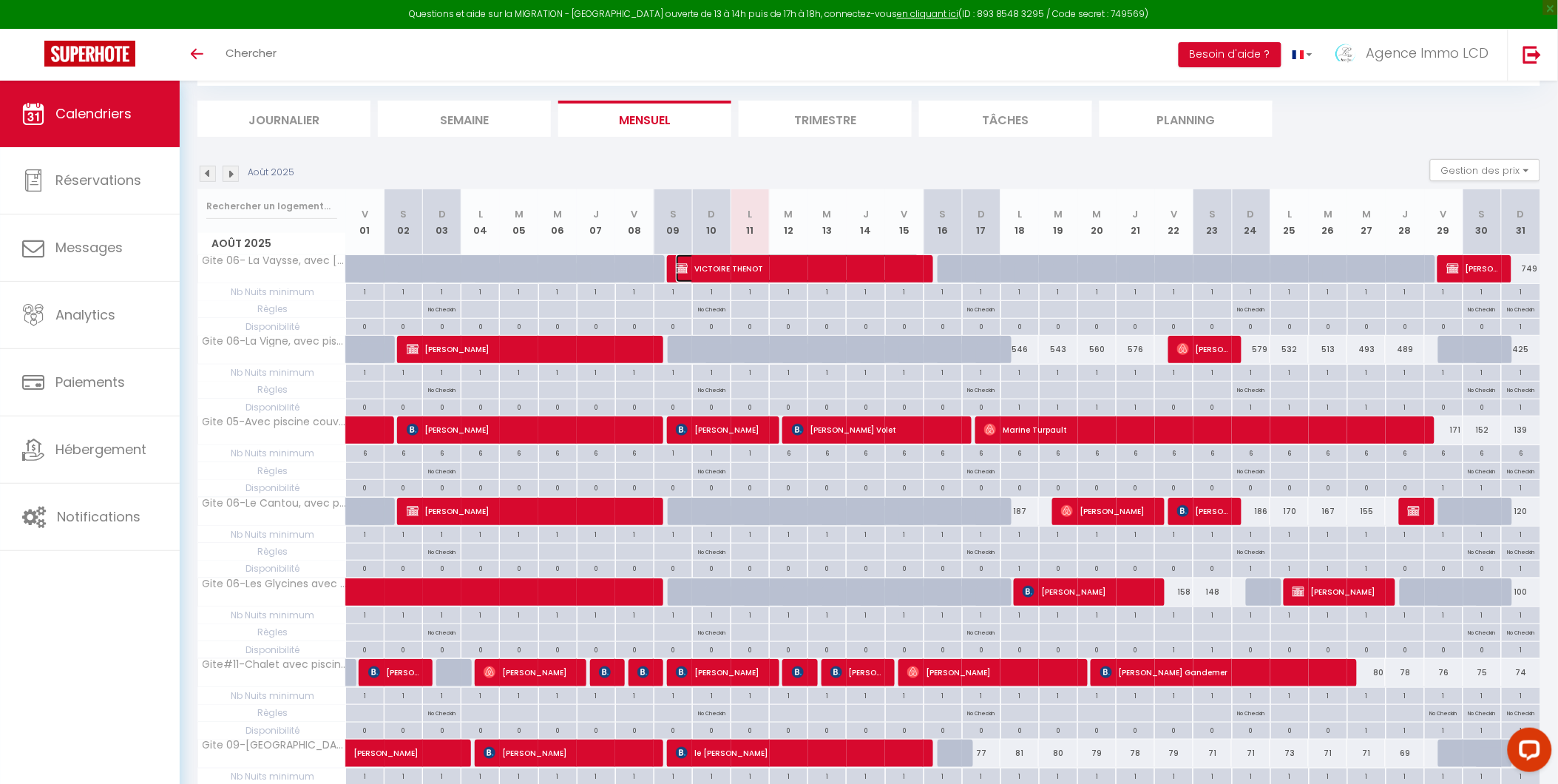
click at [733, 271] on span "VICTOIRE THENOT" at bounding box center [797, 267] width 243 height 28
select select "49509"
select select "42437"
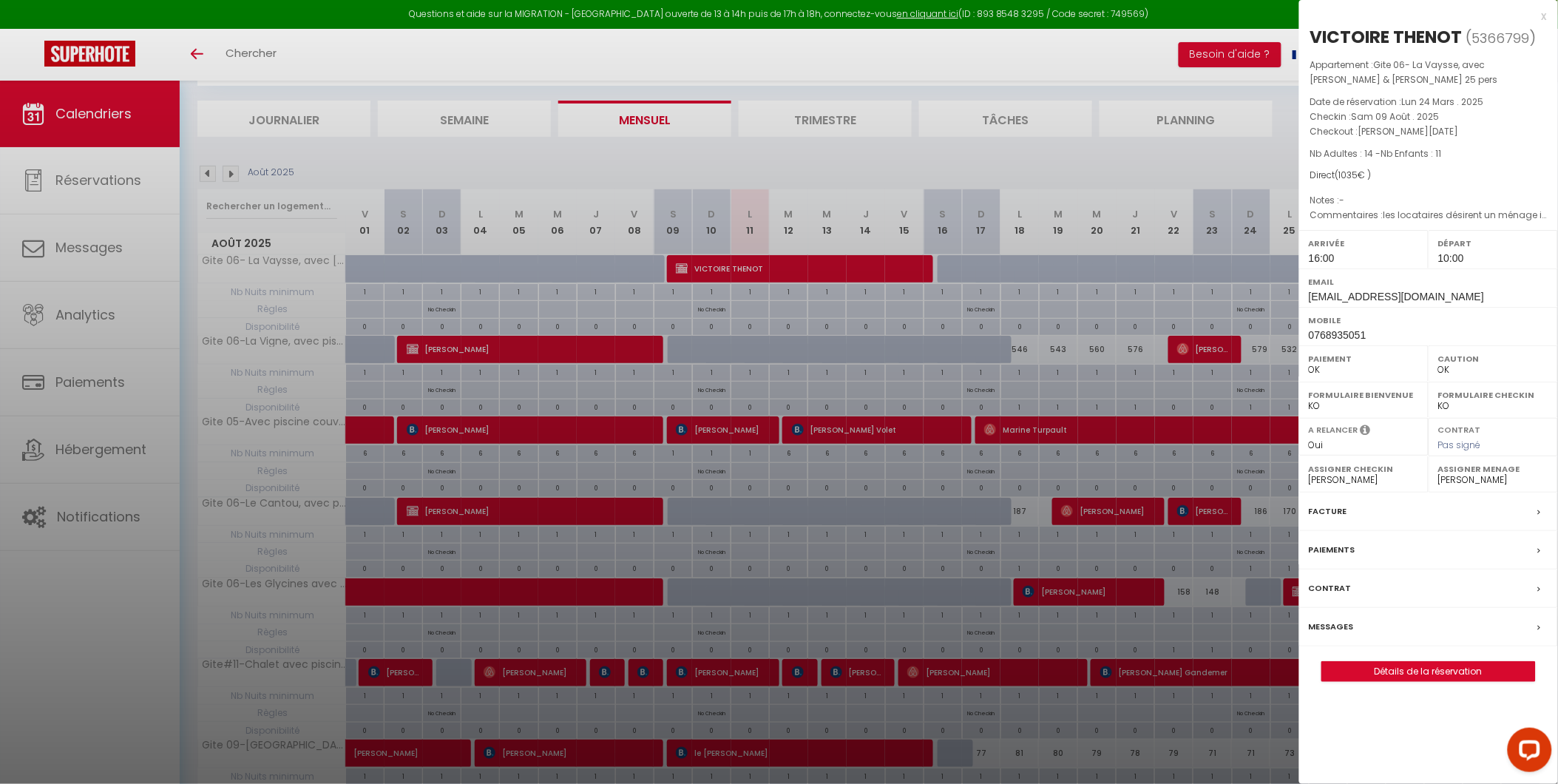
click at [1546, 16] on div "x" at bounding box center [1422, 16] width 247 height 17
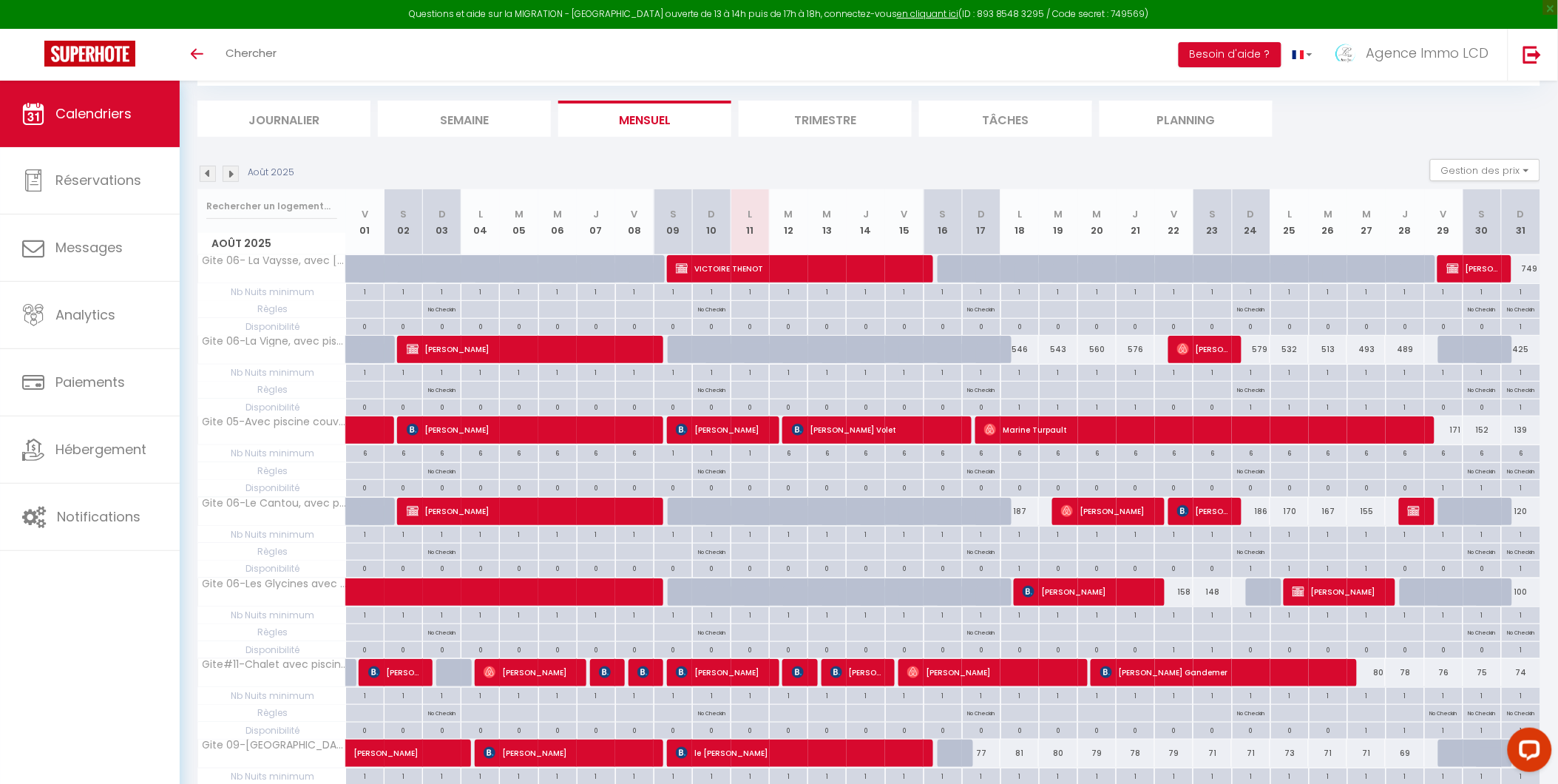
click at [45, 648] on div "Calendriers Réservations Messages Analytics Paiements Hébergement Notifications" at bounding box center [89, 448] width 180 height 735
